Goal: Book appointment/travel/reservation

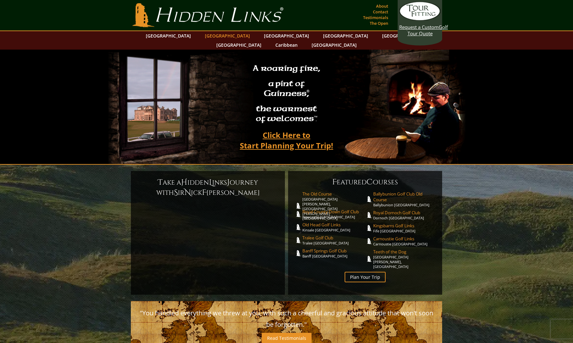
click at [215, 37] on link "[GEOGRAPHIC_DATA]" at bounding box center [227, 35] width 51 height 9
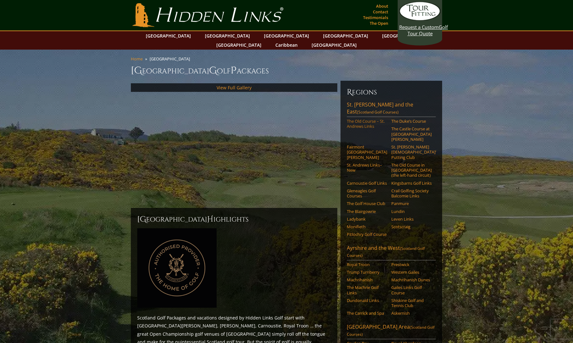
click at [365, 118] on link "The Old Course – St. Andrews Links" at bounding box center [367, 123] width 40 height 10
